Goal: Register for event/course

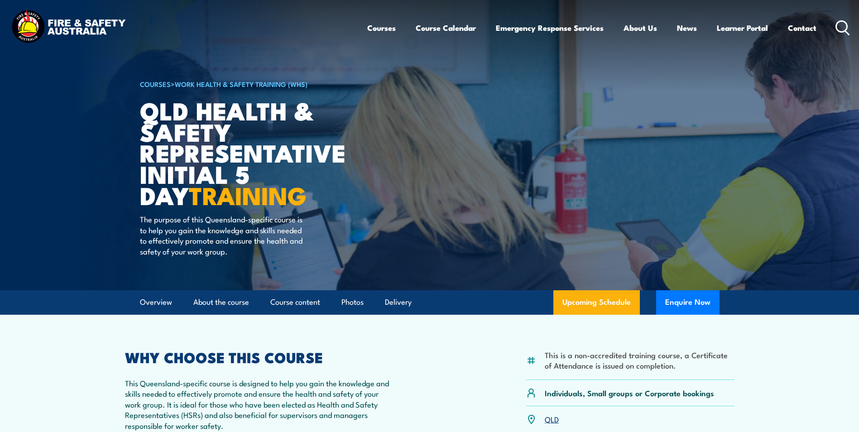
click at [270, 81] on link "Work Health & Safety Training (WHS)" at bounding box center [241, 84] width 133 height 10
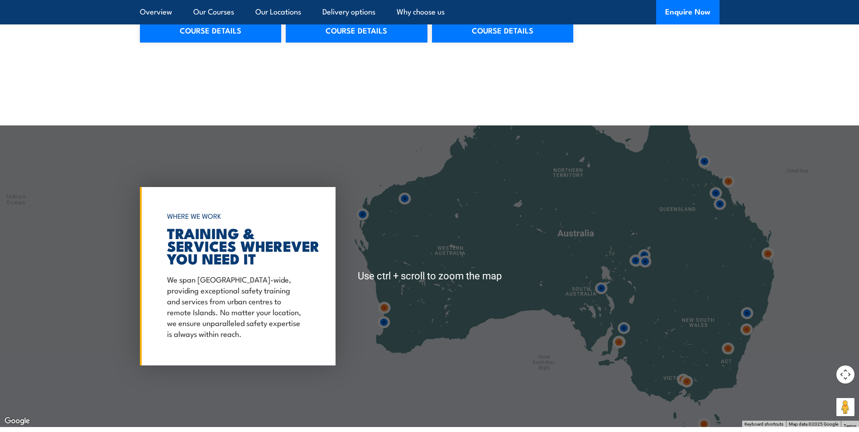
scroll to position [1222, 0]
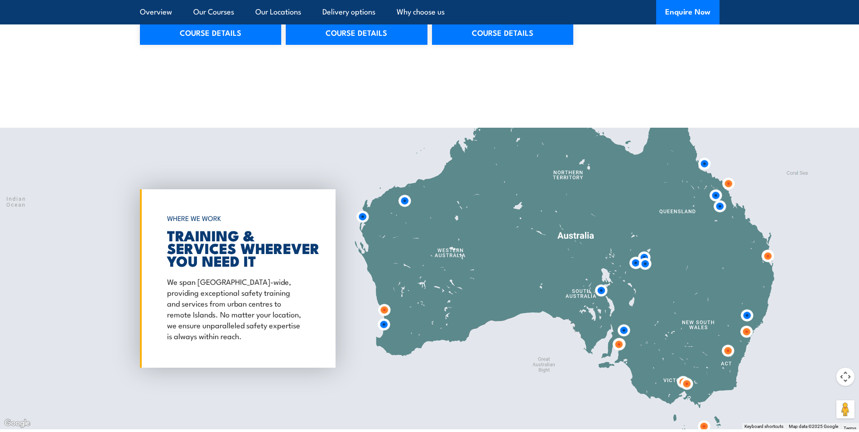
click at [727, 175] on img at bounding box center [728, 183] width 17 height 17
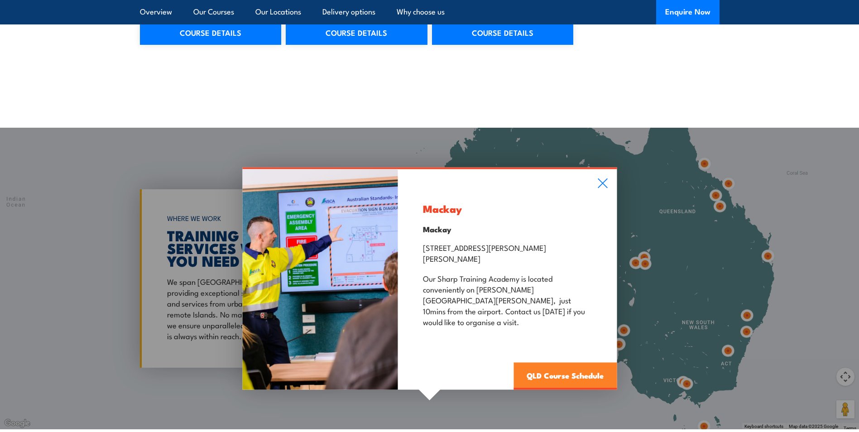
click at [555, 363] on link "QLD Course Schedule" at bounding box center [564, 376] width 103 height 27
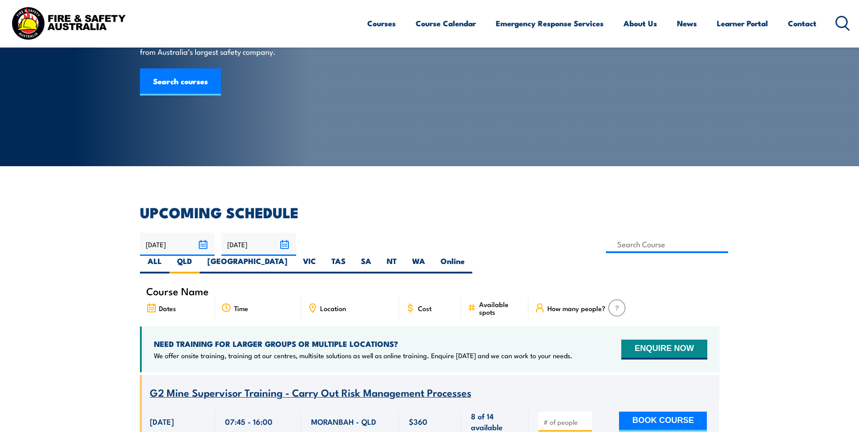
scroll to position [72, 0]
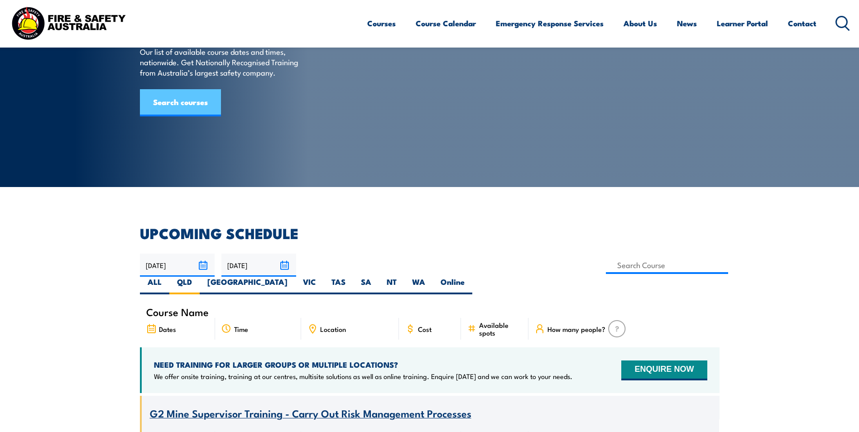
click at [183, 116] on link "Search courses" at bounding box center [180, 102] width 81 height 27
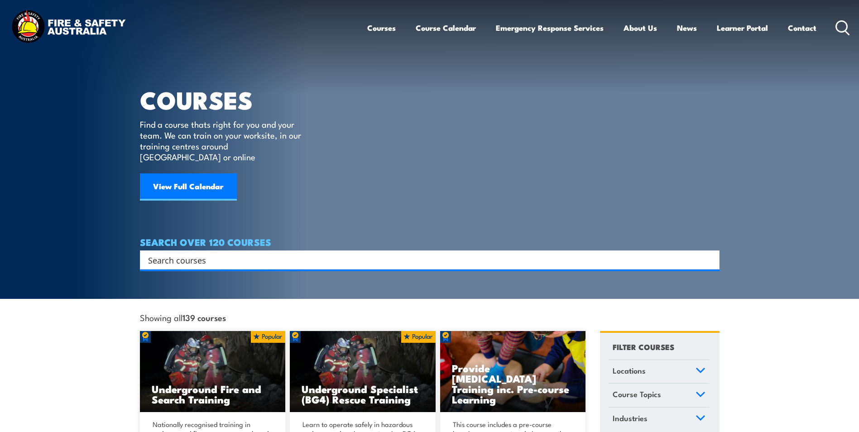
click at [173, 253] on input "Search input" at bounding box center [423, 260] width 551 height 14
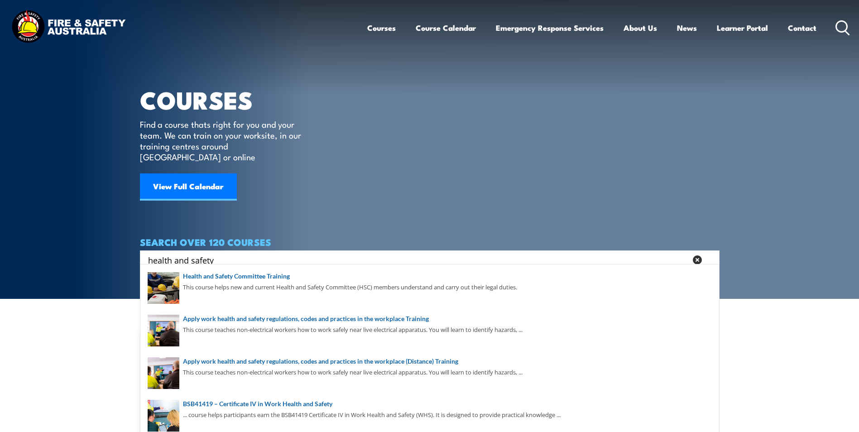
type input "health and safety"
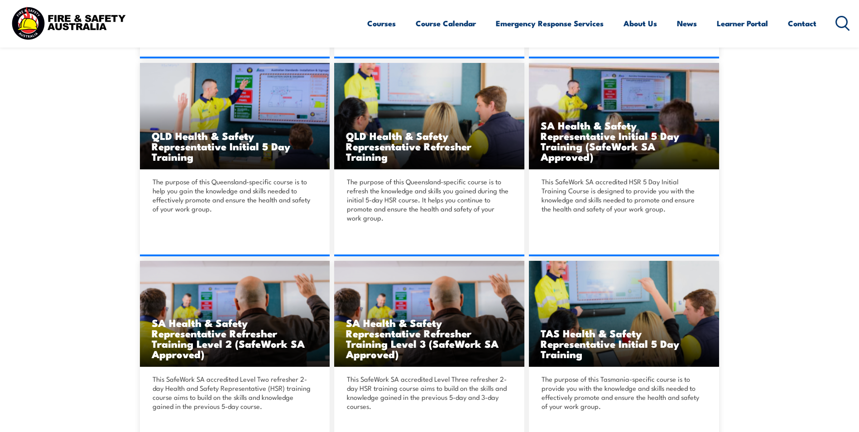
scroll to position [1222, 0]
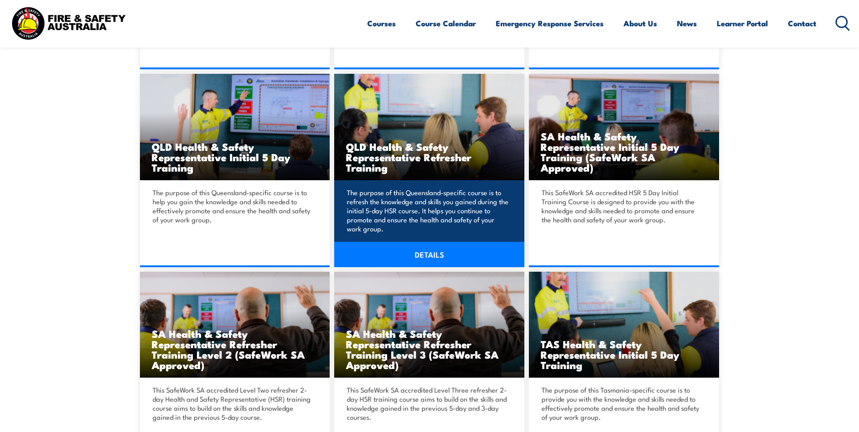
click at [403, 148] on h3 "QLD Health & Safety Representative Refresher Training" at bounding box center [429, 156] width 167 height 31
click at [435, 244] on link "DETAILS" at bounding box center [429, 254] width 190 height 25
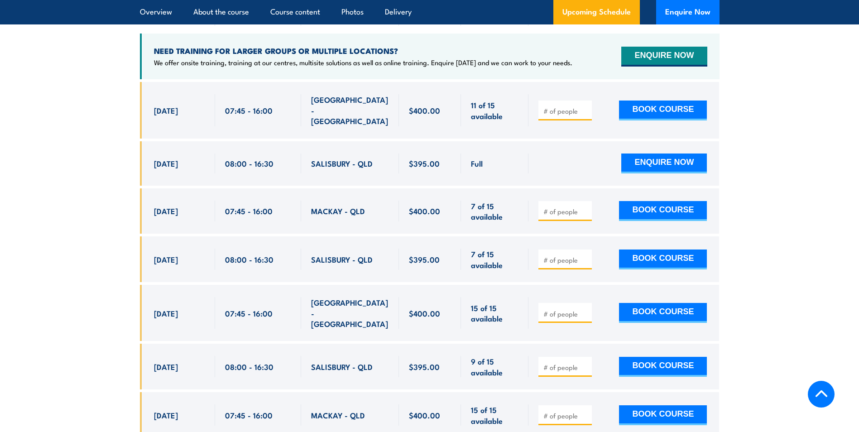
scroll to position [1720, 0]
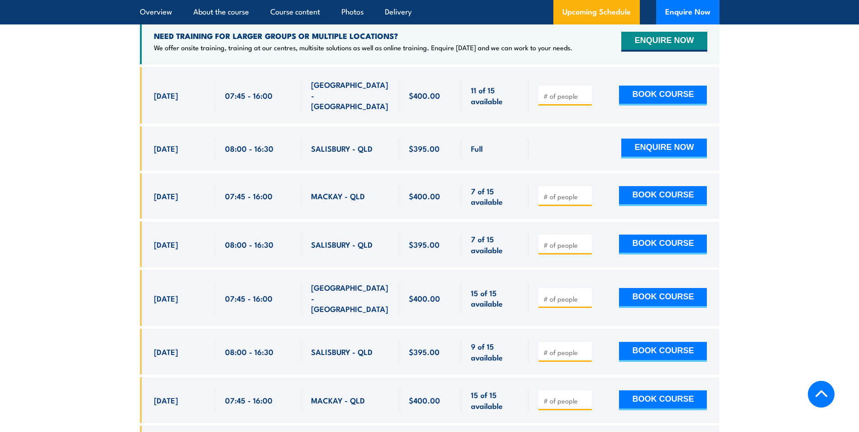
click at [556, 192] on input "number" at bounding box center [565, 196] width 45 height 9
type input "4"
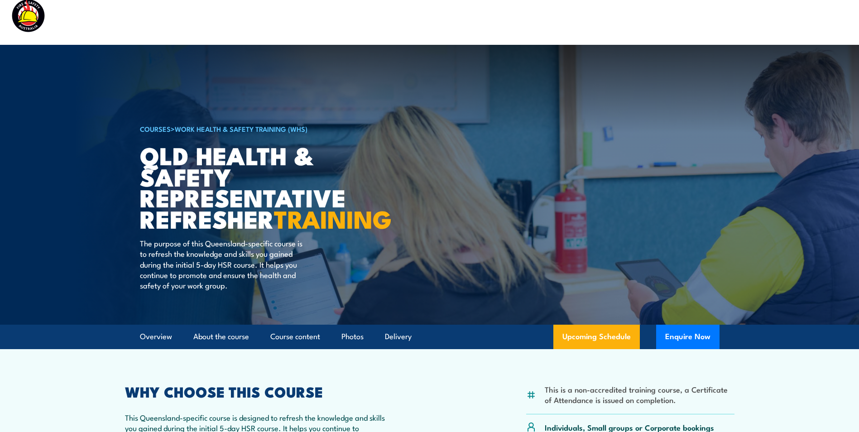
scroll to position [0, 0]
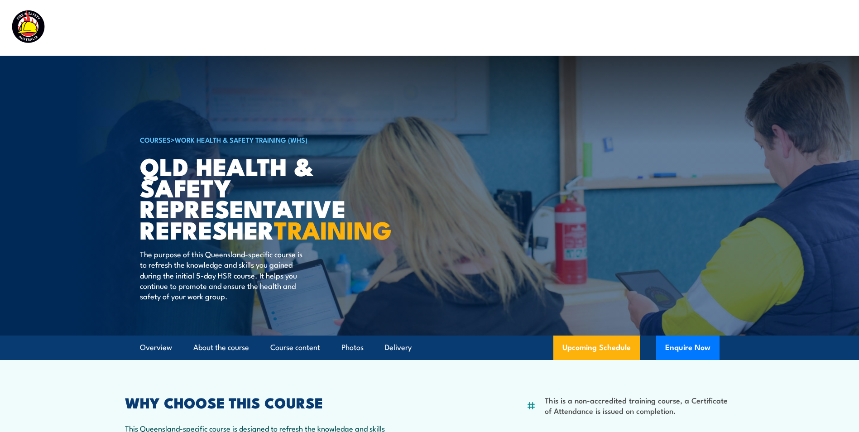
click at [181, 140] on link "Work Health & Safety Training (WHS)" at bounding box center [241, 139] width 133 height 10
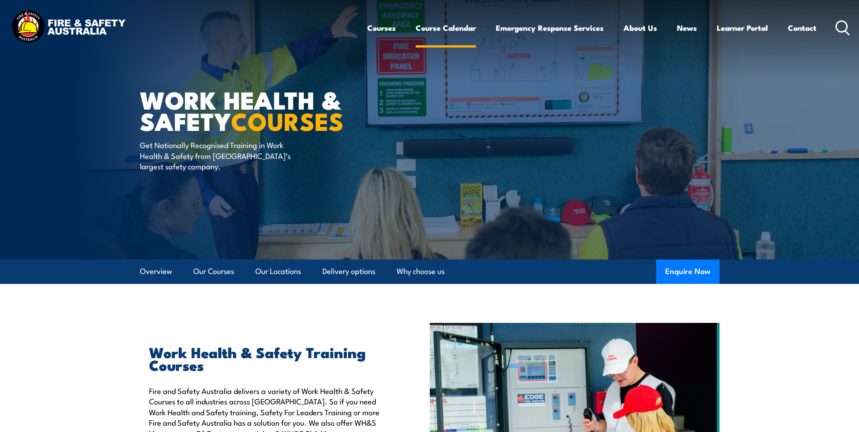
click at [445, 23] on link "Course Calendar" at bounding box center [446, 28] width 60 height 24
click at [448, 32] on link "Course Calendar" at bounding box center [446, 28] width 60 height 24
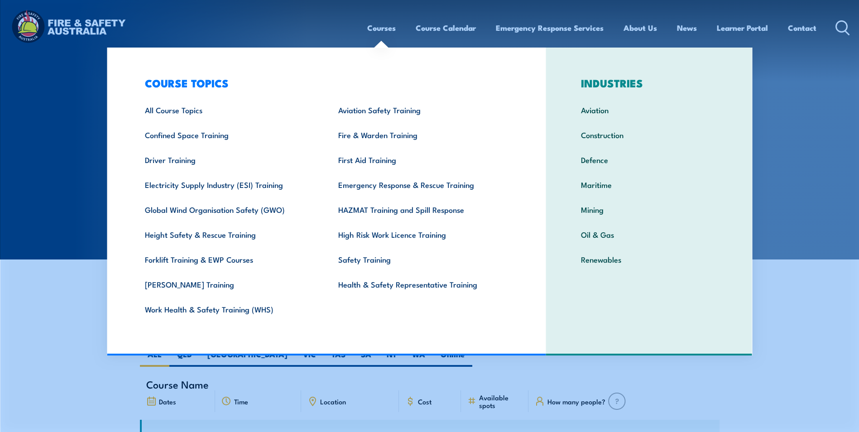
click at [378, 26] on link "Courses" at bounding box center [381, 28] width 29 height 24
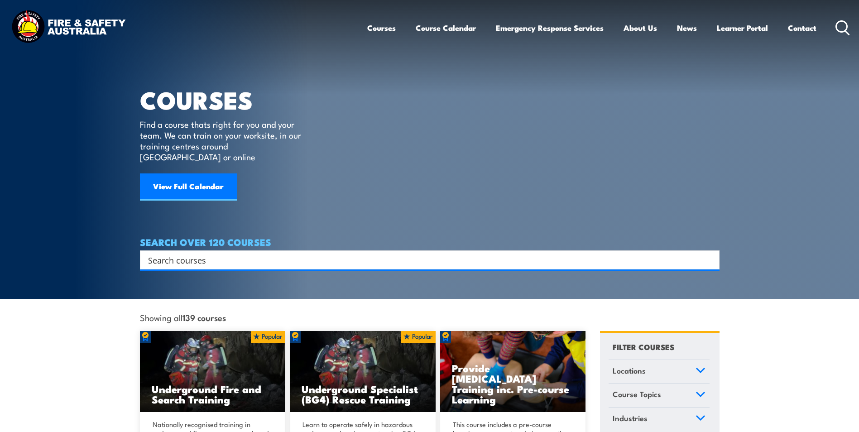
click at [172, 253] on input "Search input" at bounding box center [423, 260] width 551 height 14
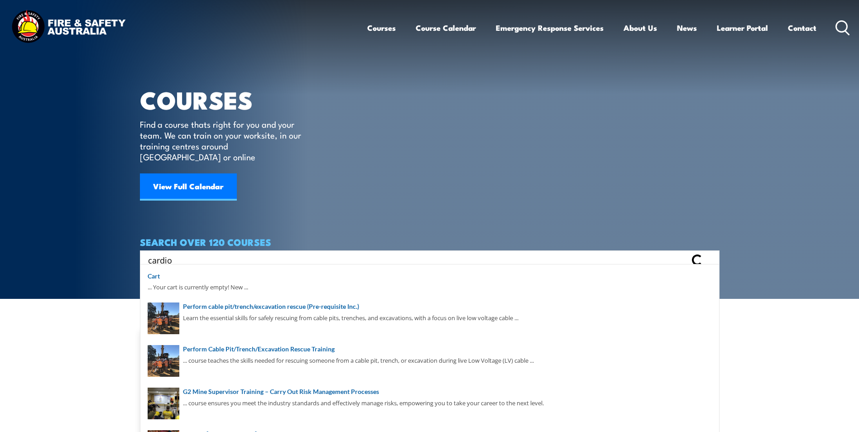
type input "cardio"
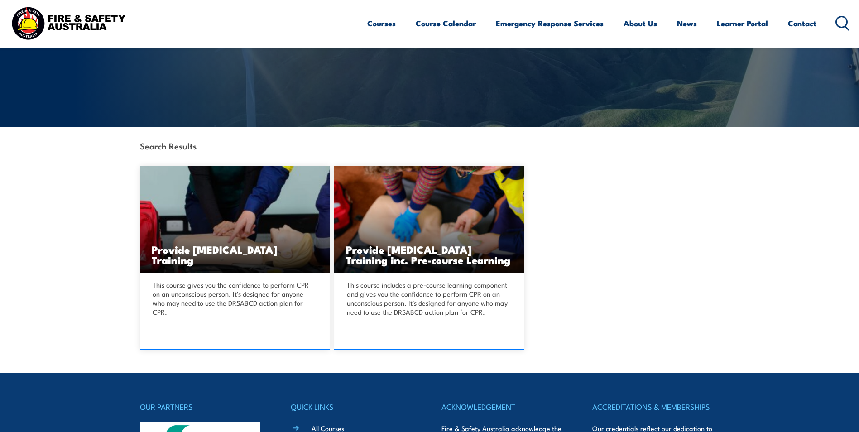
scroll to position [136, 0]
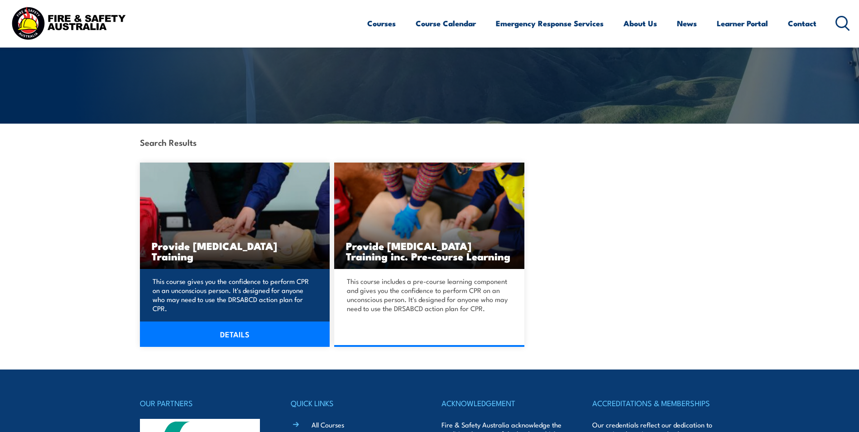
click at [211, 334] on link "DETAILS" at bounding box center [235, 333] width 190 height 25
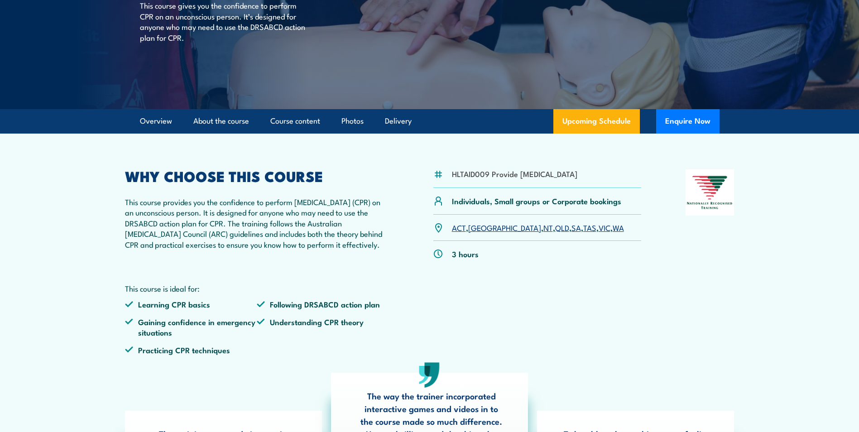
scroll to position [181, 0]
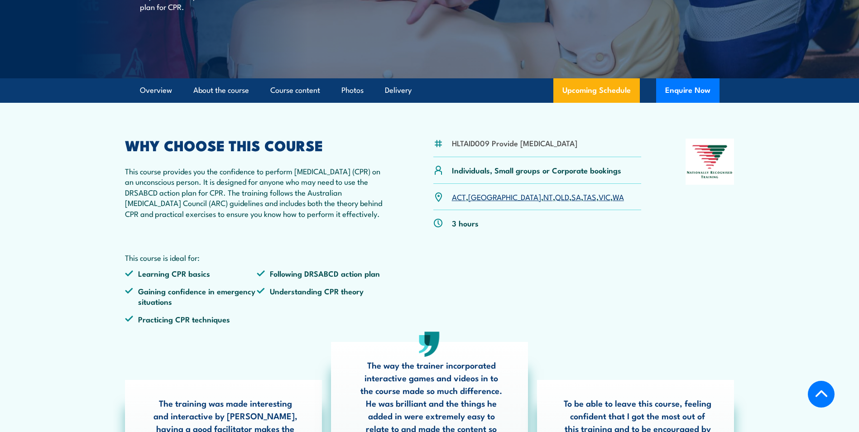
click at [555, 202] on link "QLD" at bounding box center [562, 196] width 14 height 11
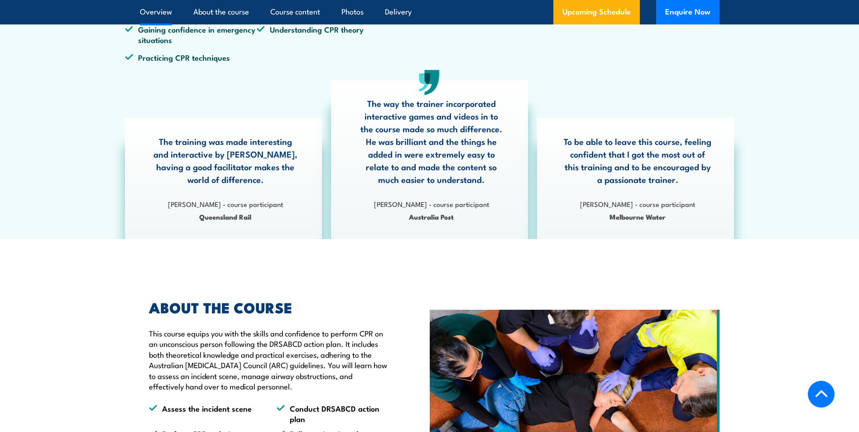
scroll to position [453, 0]
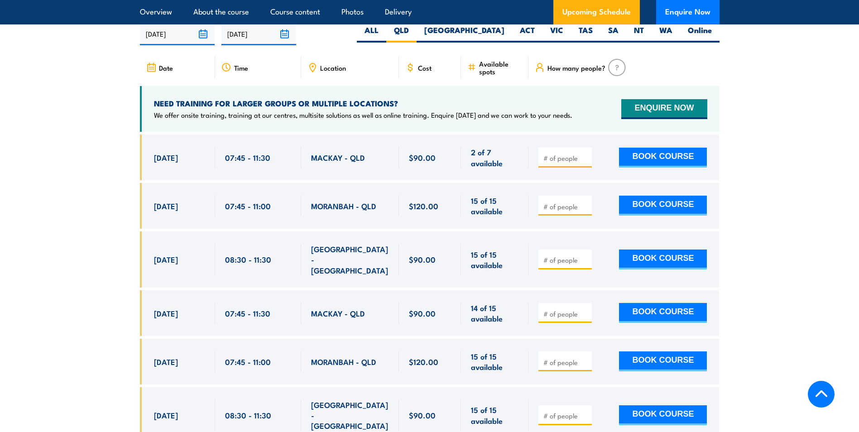
scroll to position [1629, 0]
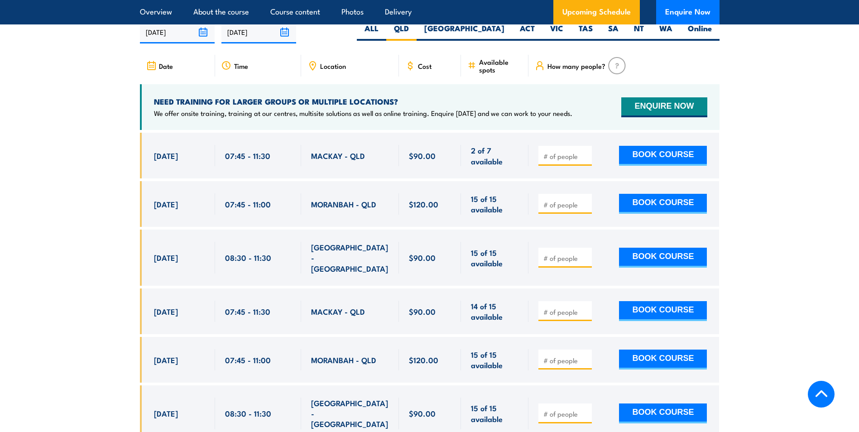
click at [552, 307] on input "number" at bounding box center [565, 311] width 45 height 9
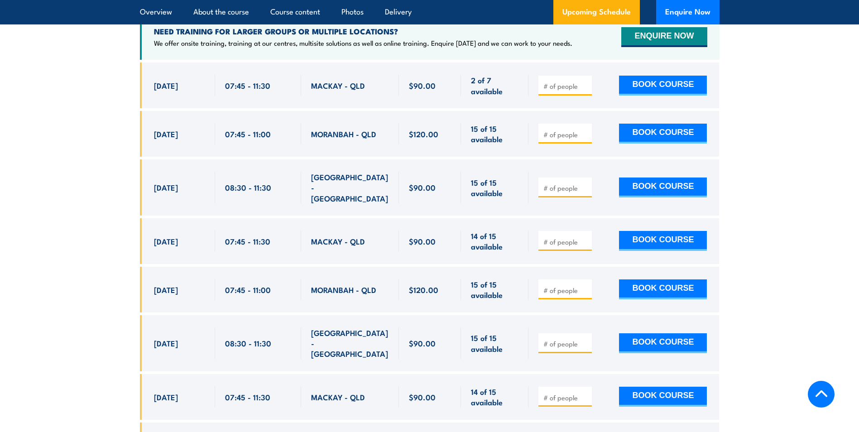
scroll to position [1719, 0]
